Goal: Complete application form: Complete application form

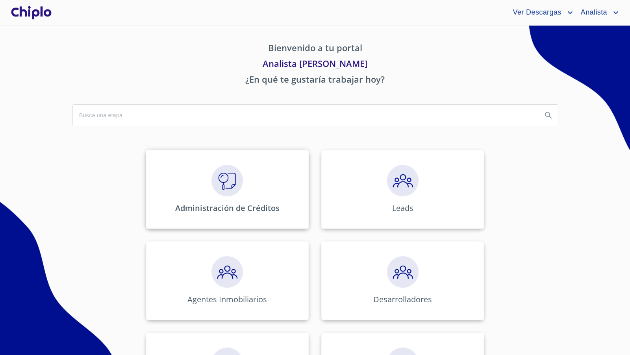
click at [223, 181] on img at bounding box center [228, 181] width 32 height 32
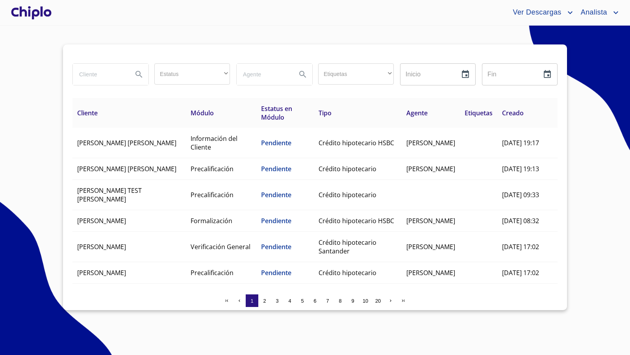
click at [99, 76] on input "search" at bounding box center [100, 74] width 54 height 21
type input "libe"
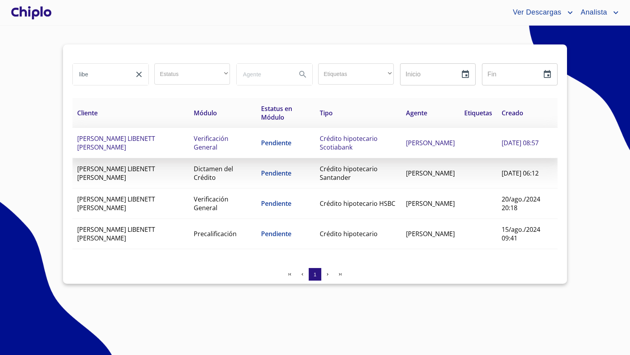
click at [157, 145] on td "[PERSON_NAME] LIBENETT [PERSON_NAME]" at bounding box center [130, 143] width 117 height 30
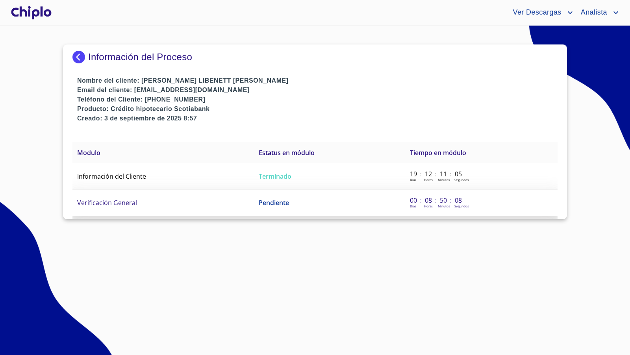
click at [132, 202] on span "Verificación General" at bounding box center [107, 203] width 60 height 9
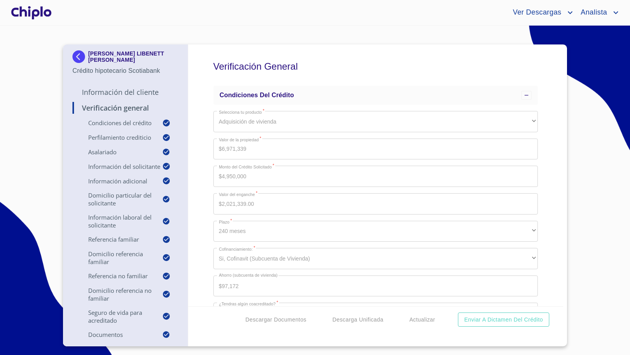
click at [200, 187] on div "Verificación General Condiciones del Crédito Selecciona tu producto   * Adquisi…" at bounding box center [375, 176] width 375 height 262
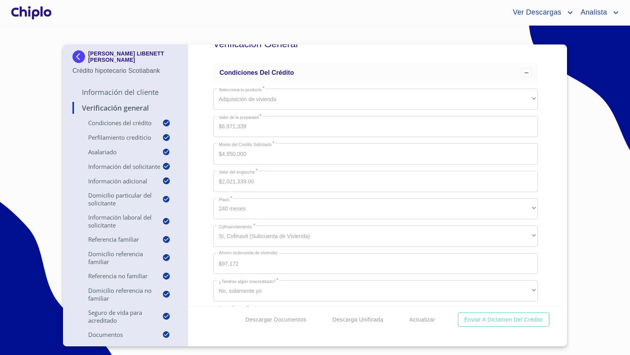
scroll to position [26, 0]
click at [199, 219] on div "Verificación General Condiciones del Crédito Selecciona tu producto   * Adquisi…" at bounding box center [375, 176] width 375 height 262
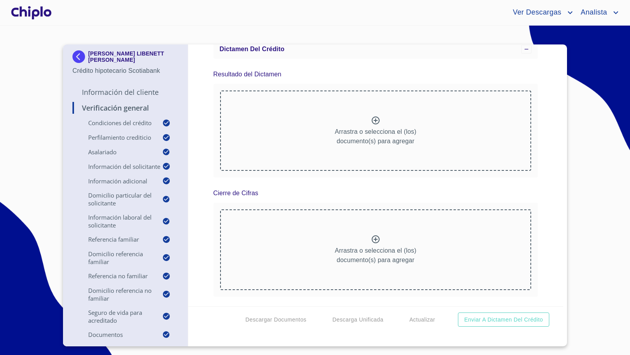
scroll to position [7341, 0]
click at [110, 92] on p "Información del Cliente" at bounding box center [125, 91] width 106 height 9
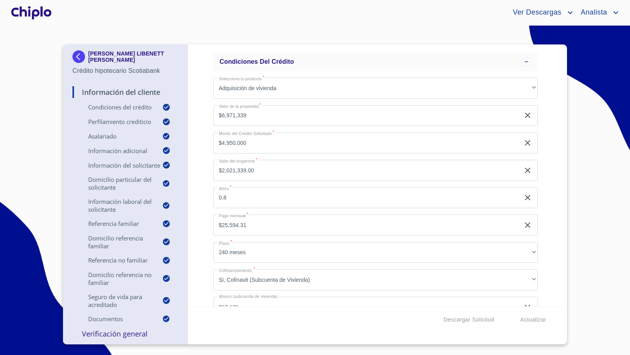
scroll to position [39, 0]
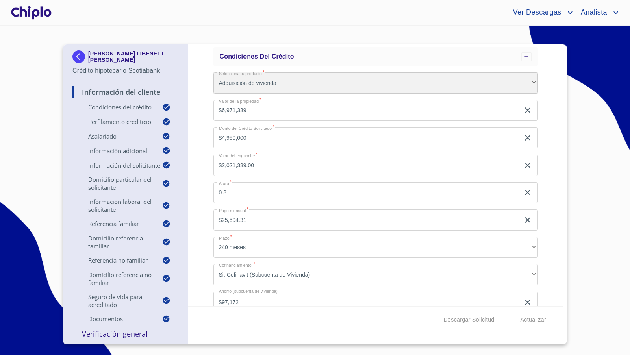
click at [523, 78] on div "Adquisición de vivienda" at bounding box center [375, 82] width 325 height 21
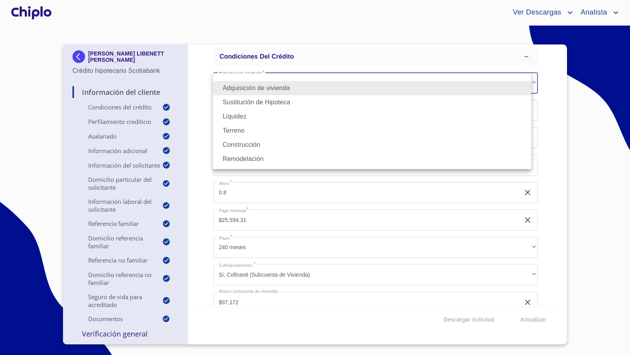
click at [540, 80] on div at bounding box center [315, 177] width 630 height 355
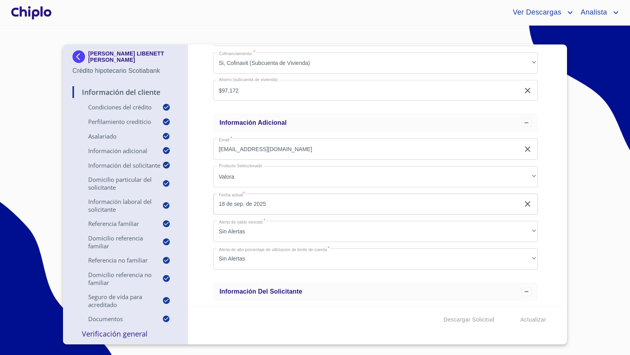
scroll to position [539, 0]
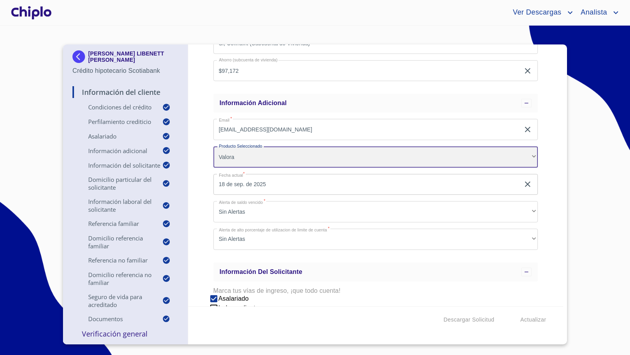
click at [487, 159] on div "Valora" at bounding box center [375, 157] width 325 height 21
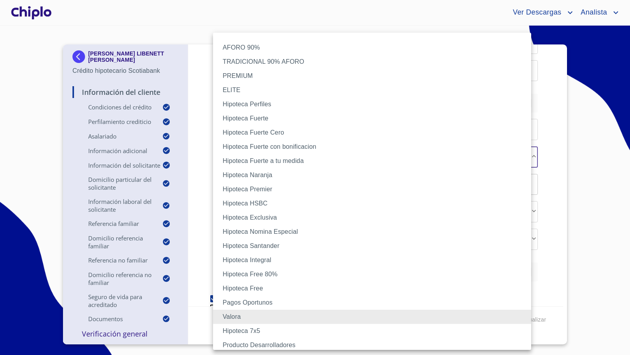
click at [301, 303] on li "Pagos Oportunos" at bounding box center [375, 303] width 325 height 14
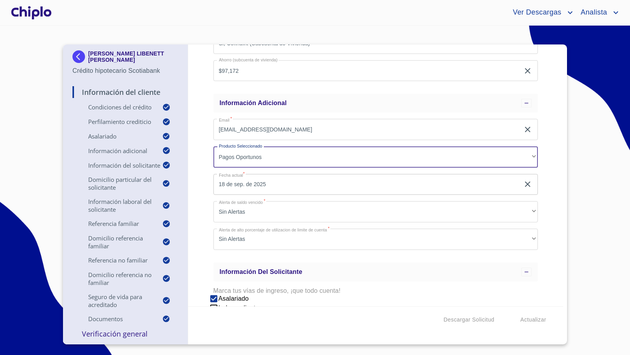
click at [541, 254] on div "Información del Cliente Condiciones del Crédito Selecciona tu producto   * Adqu…" at bounding box center [375, 176] width 375 height 262
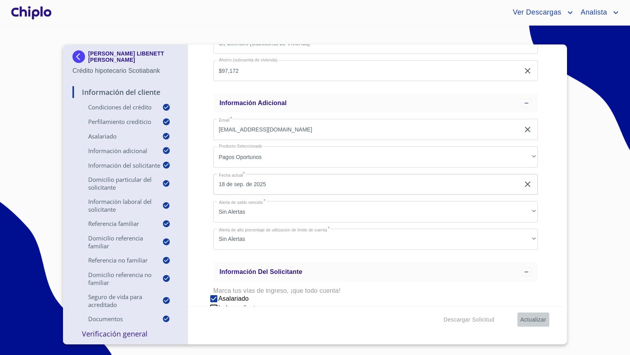
click at [531, 322] on span "Actualizar" at bounding box center [534, 320] width 26 height 10
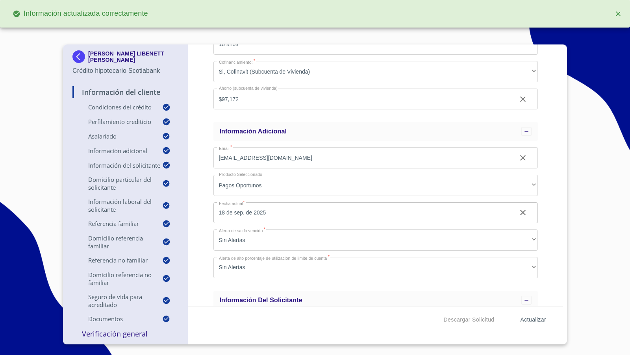
scroll to position [567, 0]
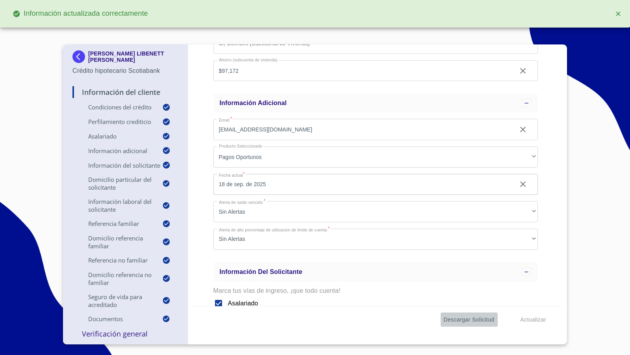
click at [483, 321] on span "Descargar Solicitud" at bounding box center [469, 320] width 51 height 10
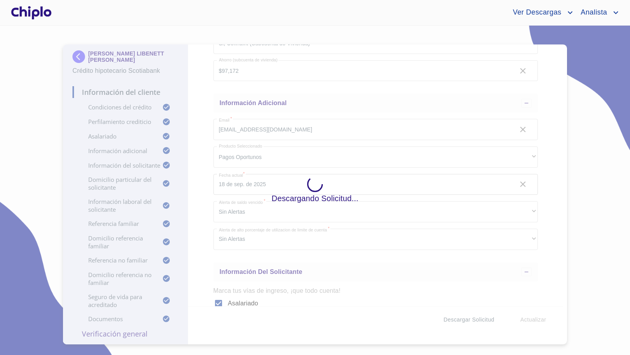
scroll to position [539, 0]
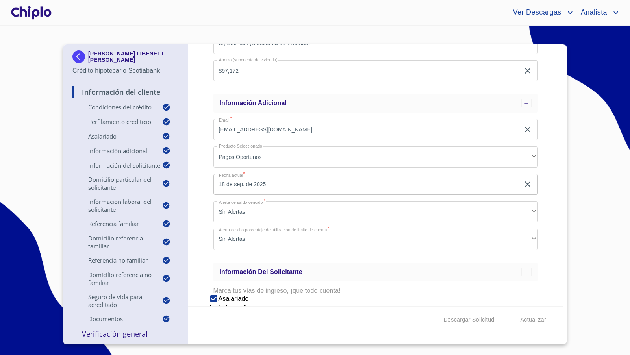
click at [192, 183] on div "Información del Cliente Condiciones del Crédito Selecciona tu producto   * Adqu…" at bounding box center [375, 176] width 375 height 262
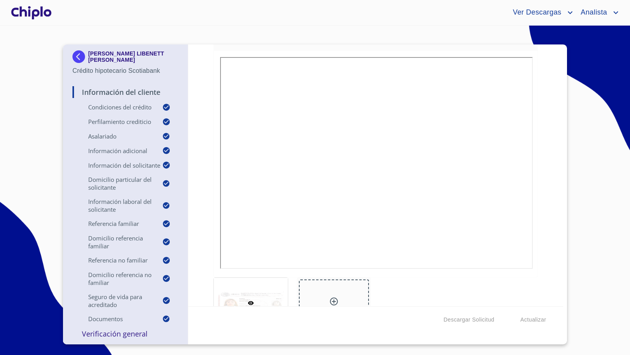
scroll to position [3562, 0]
